Goal: Transaction & Acquisition: Purchase product/service

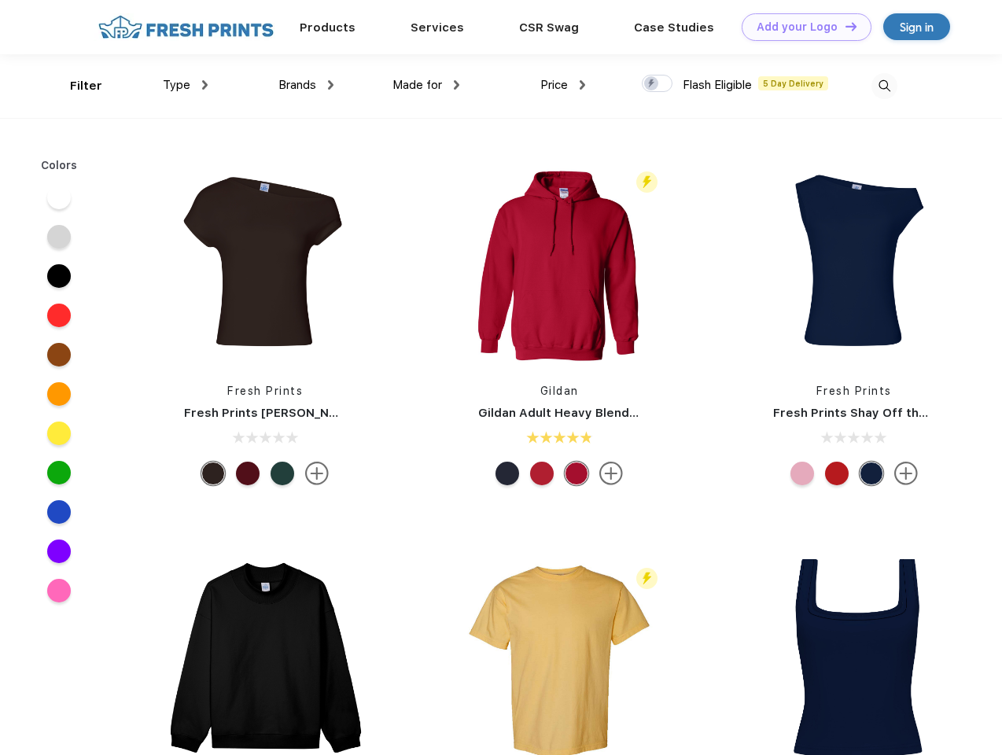
scroll to position [1, 0]
click at [801, 27] on link "Add your Logo Design Tool" at bounding box center [807, 27] width 130 height 28
click at [0, 0] on div "Design Tool" at bounding box center [0, 0] width 0 height 0
click at [844, 26] on link "Add your Logo Design Tool" at bounding box center [807, 27] width 130 height 28
click at [76, 86] on div "Filter" at bounding box center [86, 86] width 32 height 18
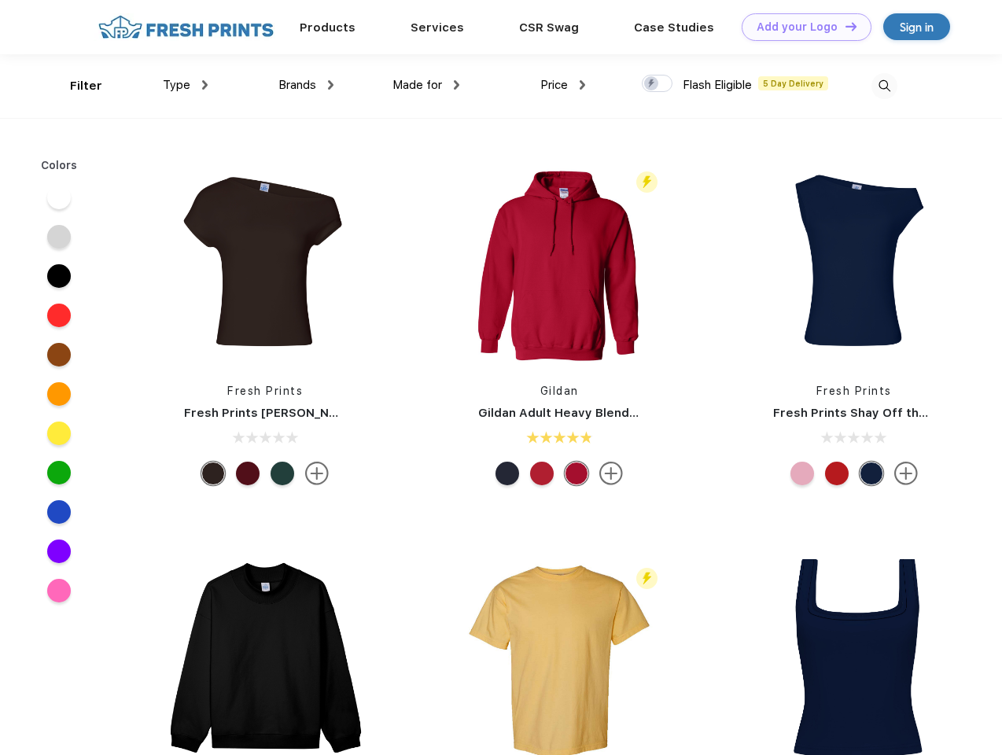
click at [186, 85] on span "Type" at bounding box center [177, 85] width 28 height 14
click at [306, 85] on span "Brands" at bounding box center [297, 85] width 38 height 14
click at [426, 85] on span "Made for" at bounding box center [418, 85] width 50 height 14
click at [563, 85] on span "Price" at bounding box center [554, 85] width 28 height 14
click at [658, 84] on div at bounding box center [657, 83] width 31 height 17
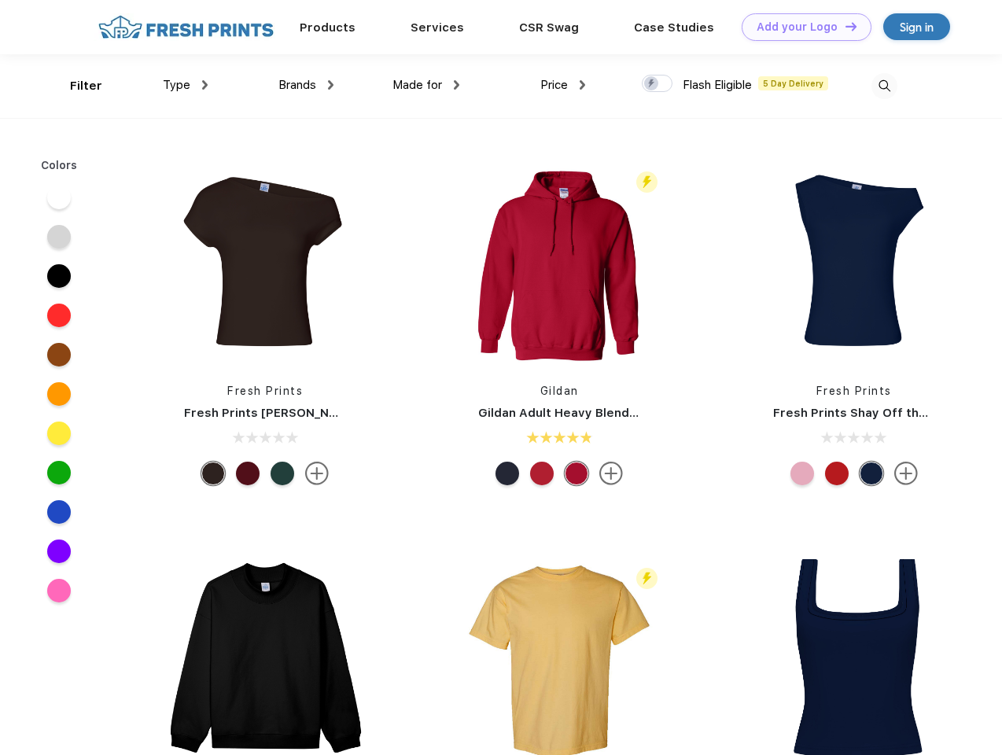
click at [652, 84] on input "checkbox" at bounding box center [647, 79] width 10 height 10
click at [884, 86] on img at bounding box center [885, 86] width 26 height 26
